Goal: Communication & Community: Participate in discussion

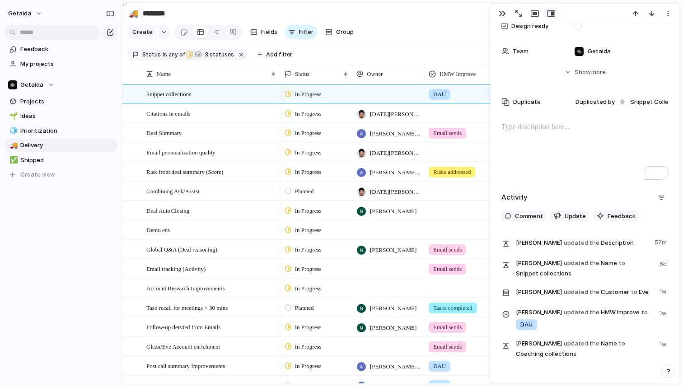
scroll to position [235, 0]
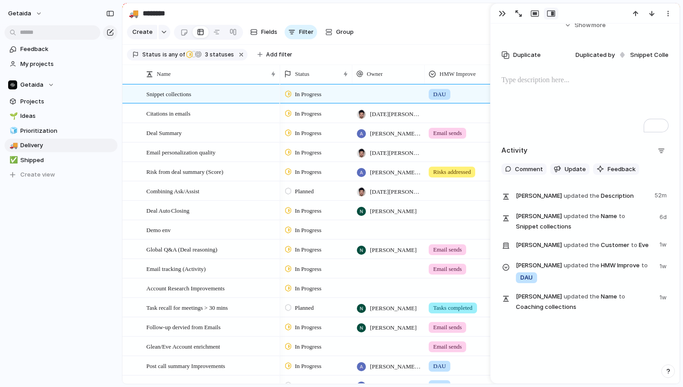
click at [55, 267] on div "getaida Feedback My projects Getaida Projects 🌱 Ideas 🧊 Prioritization 🚚 Delive…" at bounding box center [61, 193] width 122 height 387
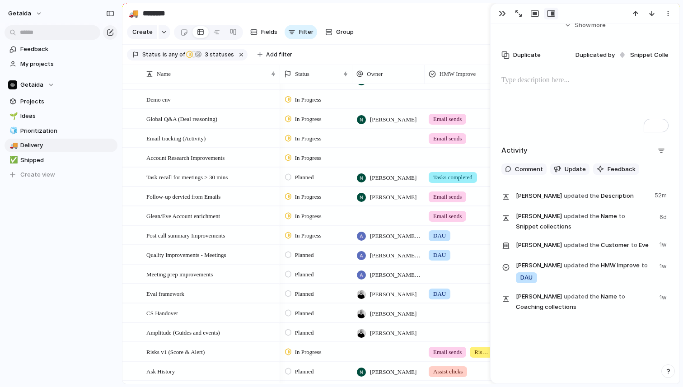
scroll to position [205, 0]
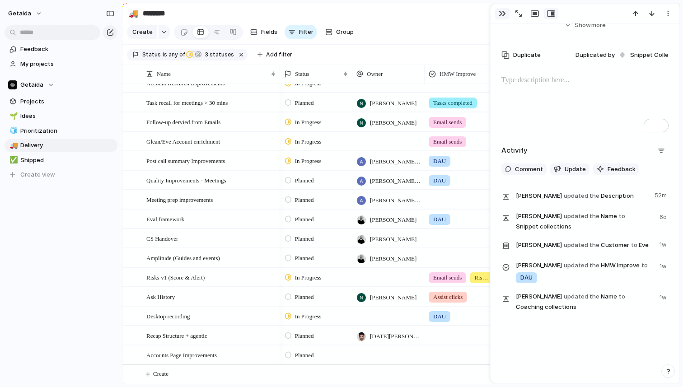
click at [500, 12] on div "button" at bounding box center [502, 13] width 7 height 7
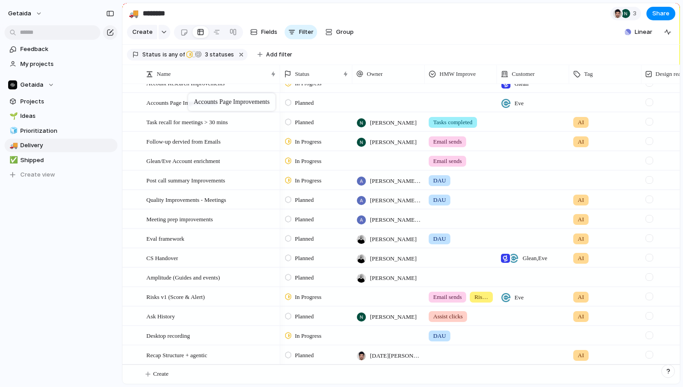
drag, startPoint x: 202, startPoint y: 356, endPoint x: 192, endPoint y: 95, distance: 261.2
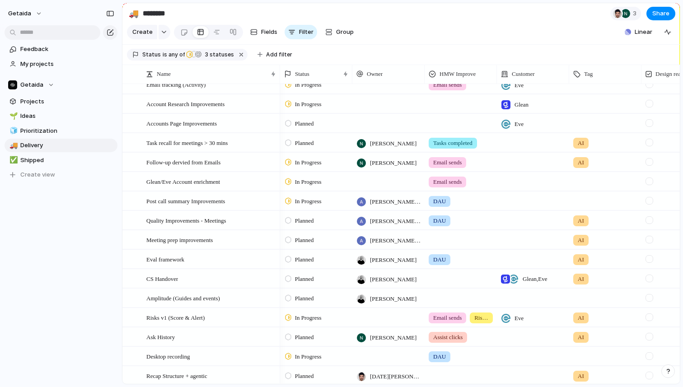
scroll to position [142, 0]
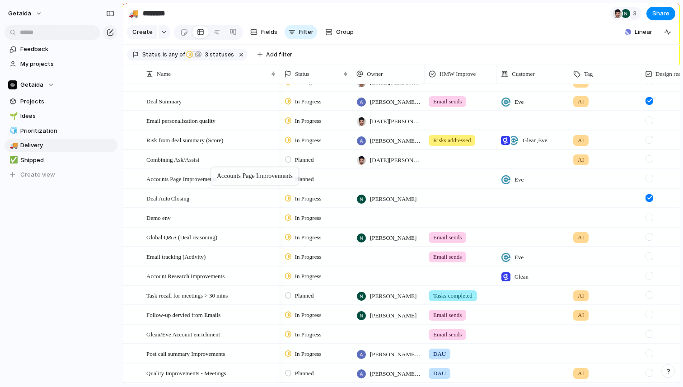
drag, startPoint x: 213, startPoint y: 276, endPoint x: 215, endPoint y: 169, distance: 107.1
click at [216, 180] on span "Accounts Page Improvements" at bounding box center [181, 178] width 70 height 10
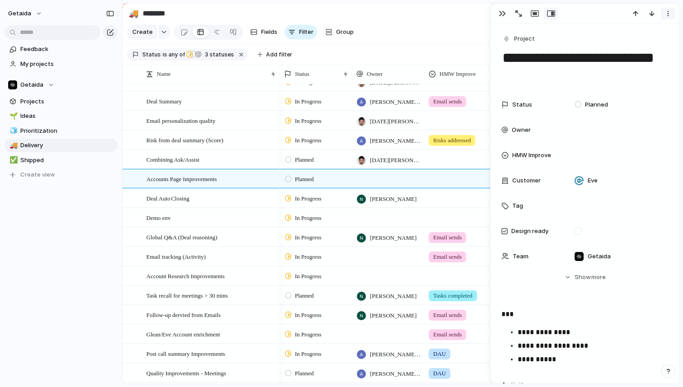
click at [665, 16] on div "button" at bounding box center [667, 13] width 7 height 7
click at [545, 67] on div "Mark as duplicate Delete" at bounding box center [341, 193] width 683 height 387
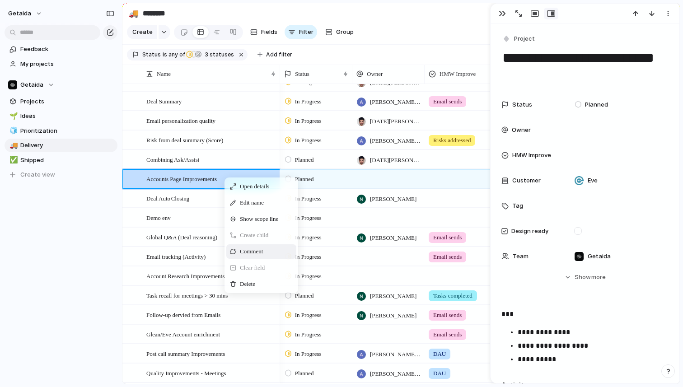
click at [251, 251] on span "Comment" at bounding box center [251, 251] width 23 height 9
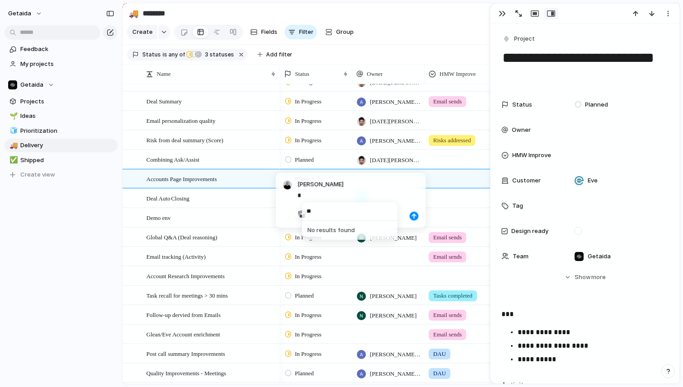
type input "*"
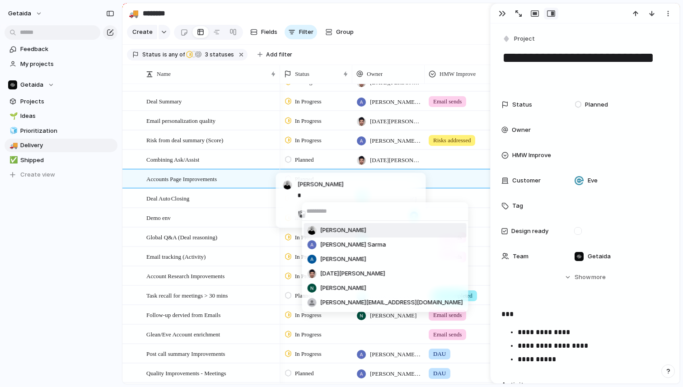
click at [335, 188] on div "[PERSON_NAME] [PERSON_NAME] [PERSON_NAME] [PERSON_NAME][DATE] [PERSON_NAME] [PE…" at bounding box center [341, 193] width 683 height 387
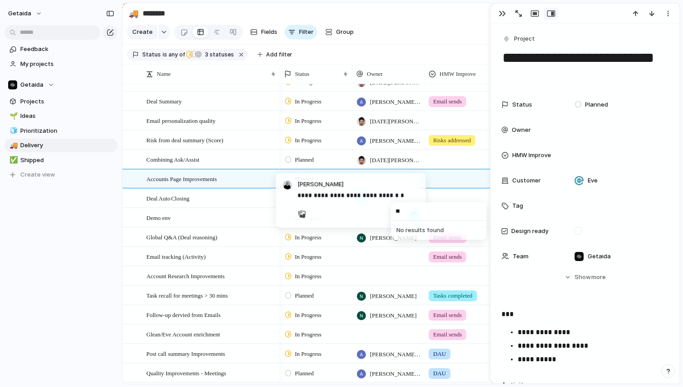
type input "*"
click at [402, 196] on div "[PERSON_NAME] [PERSON_NAME] [PERSON_NAME] [PERSON_NAME][DATE] [PERSON_NAME] [PE…" at bounding box center [341, 193] width 683 height 387
click at [401, 196] on p "**********" at bounding box center [358, 195] width 121 height 11
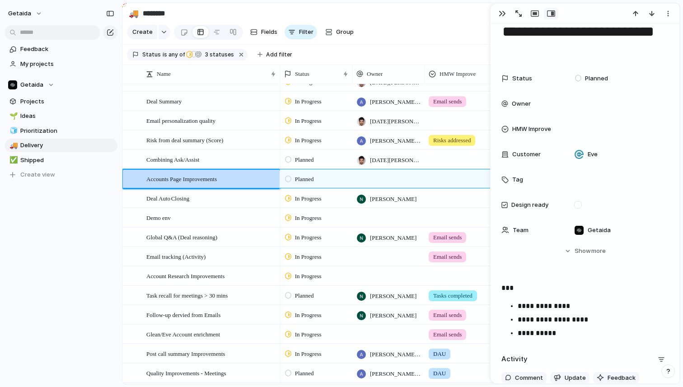
scroll to position [32, 0]
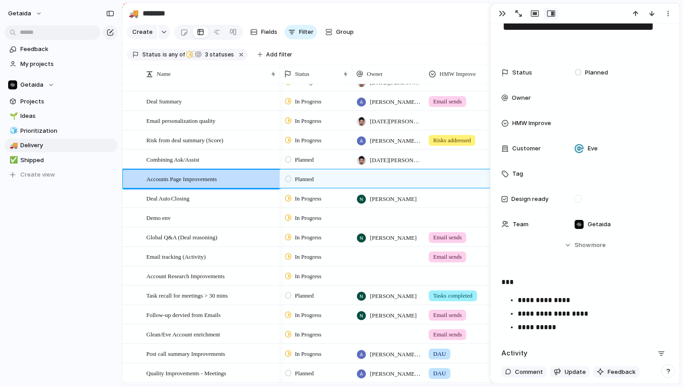
click at [580, 330] on p "**********" at bounding box center [593, 327] width 151 height 11
